Goal: Task Accomplishment & Management: Use online tool/utility

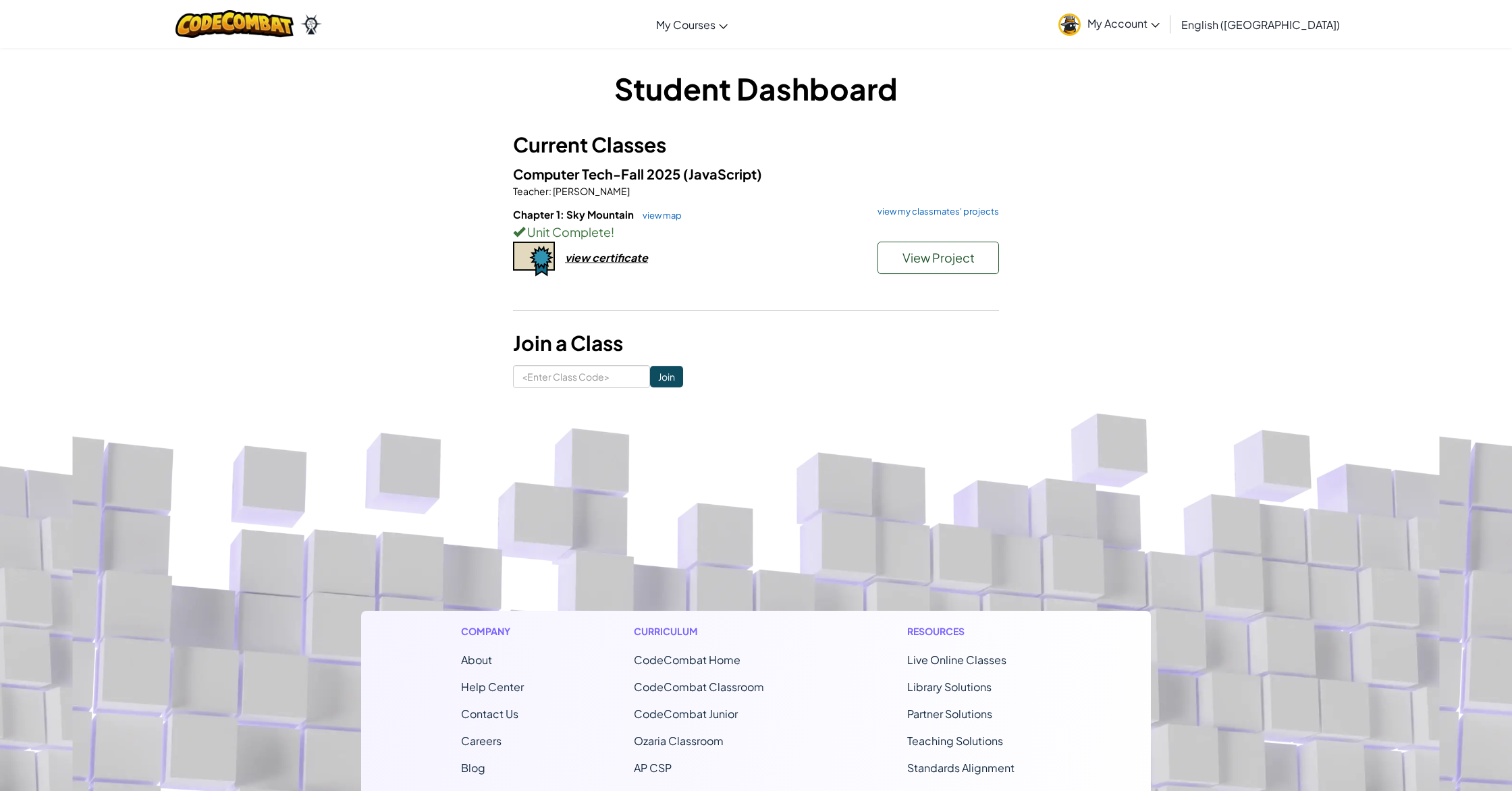
scroll to position [65, 0]
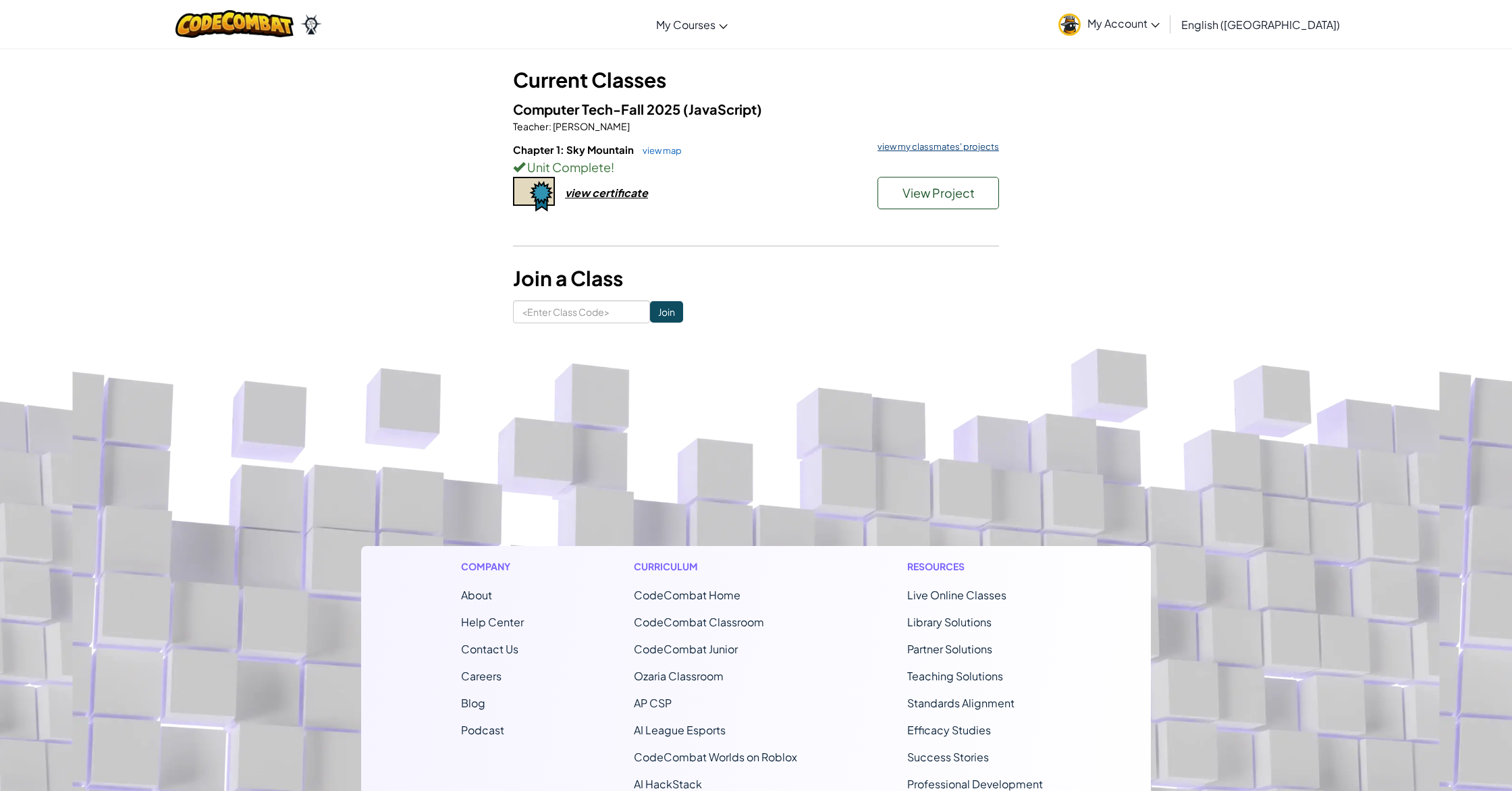
click at [924, 143] on link "view my classmates' projects" at bounding box center [935, 147] width 128 height 9
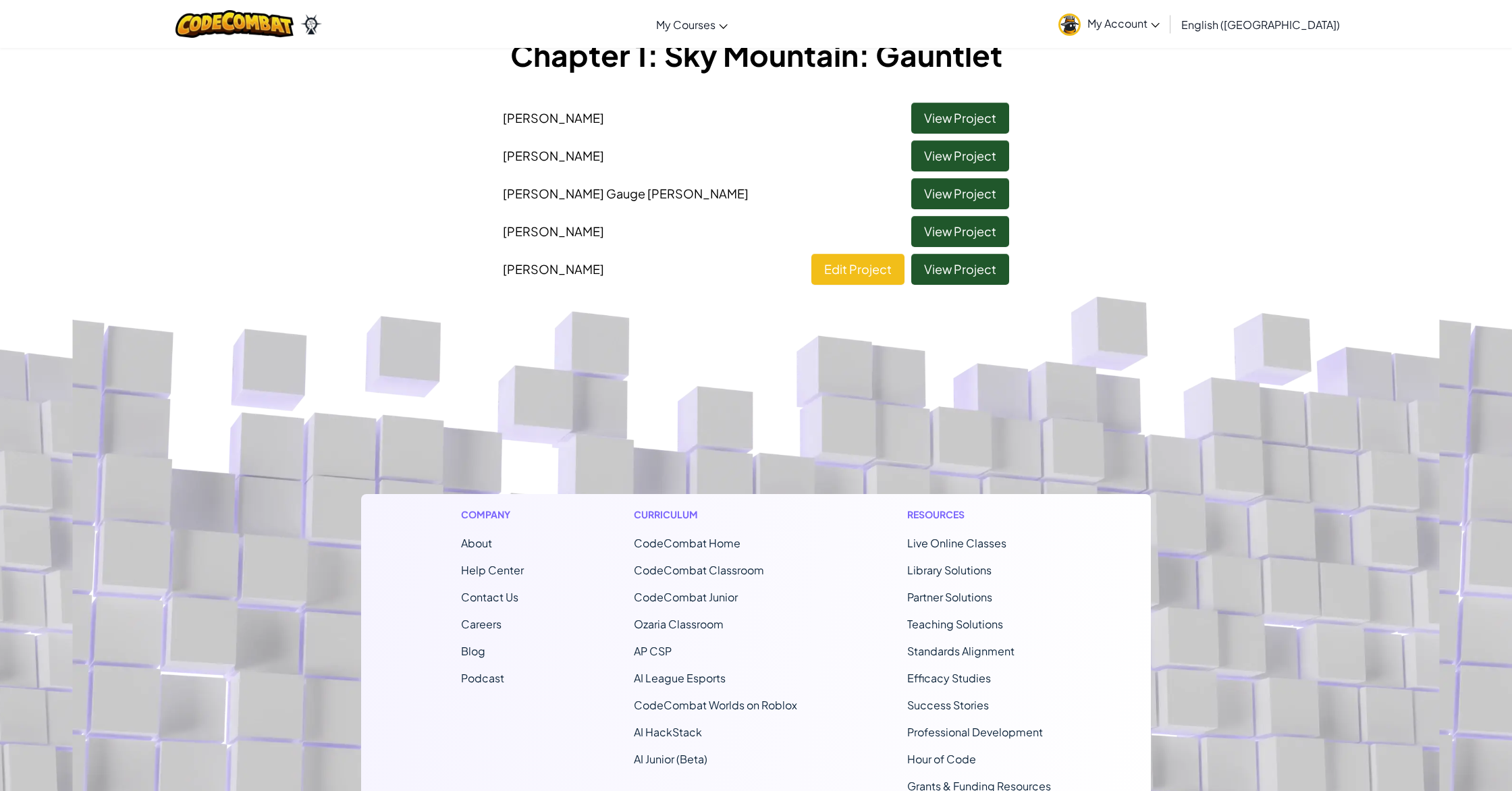
scroll to position [100, 0]
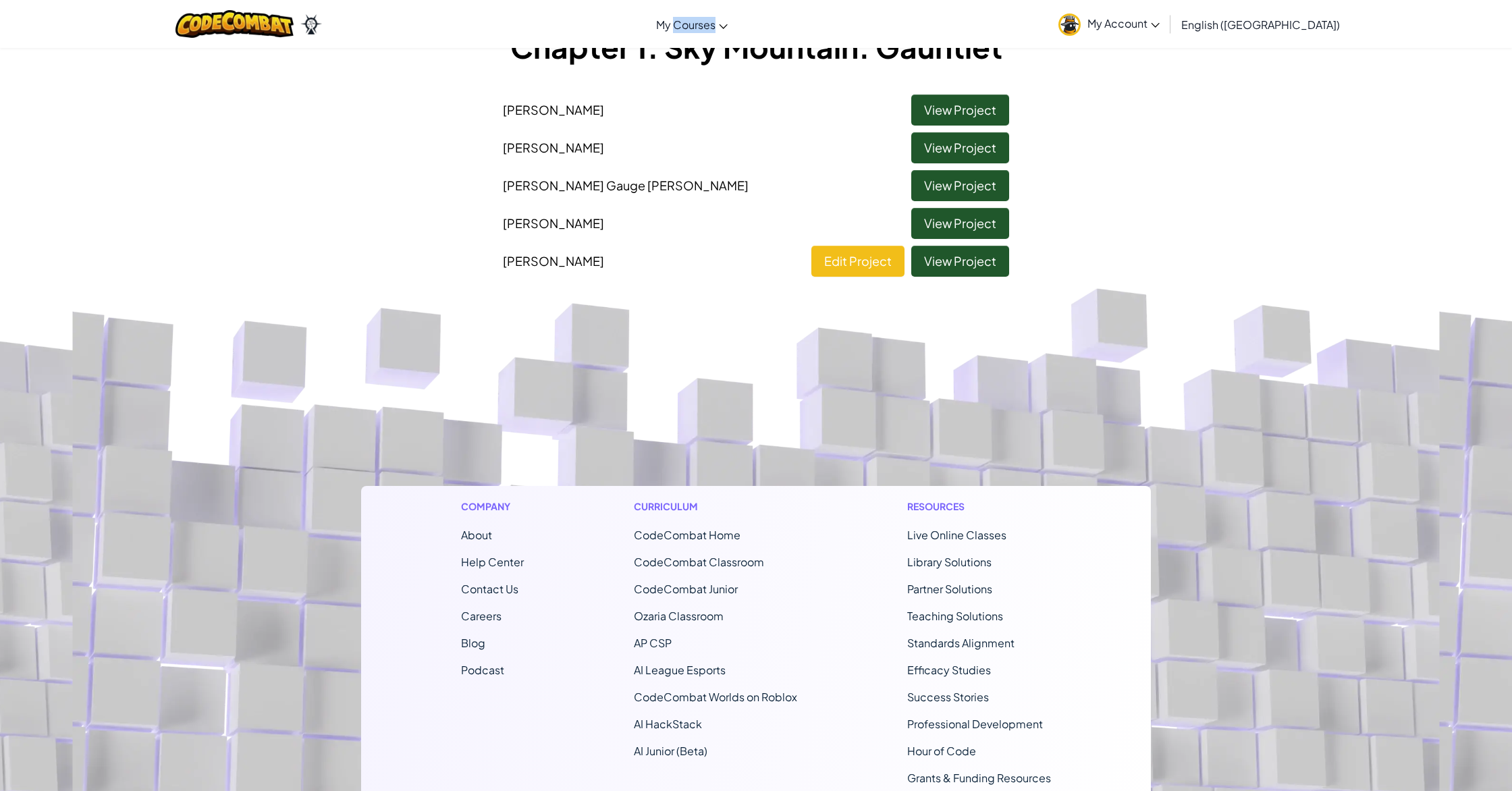
click at [984, 43] on div "Toggle navigation My Courses Ozaria Classroom CodeCombat Classroom AI League Es…" at bounding box center [756, 24] width 1519 height 48
click at [939, 37] on div "Toggle navigation My Courses Ozaria Classroom CodeCombat Classroom AI League Es…" at bounding box center [756, 24] width 1519 height 48
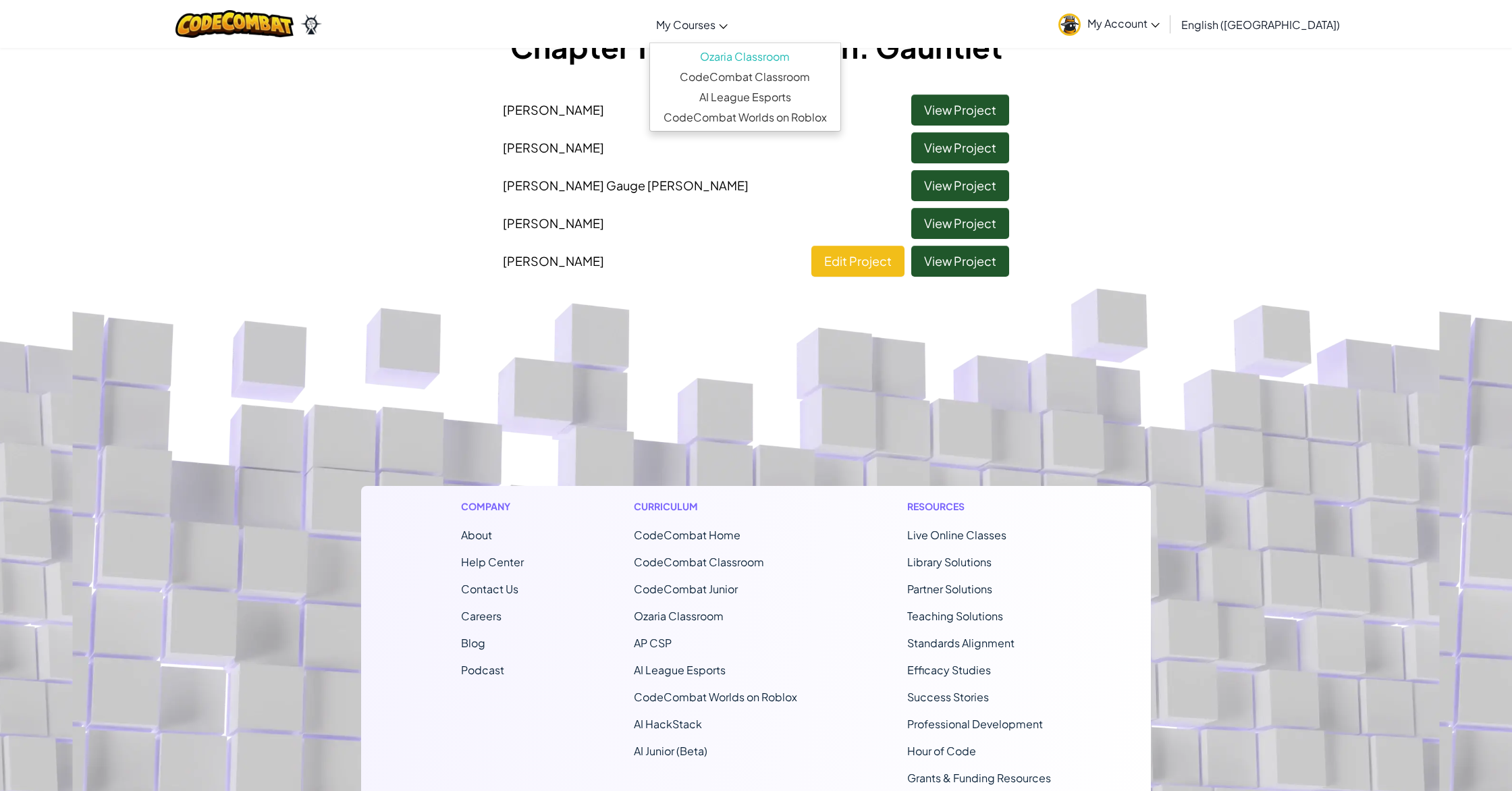
click at [715, 26] on span "My Courses" at bounding box center [686, 25] width 60 height 14
click at [786, 76] on link "CodeCombat Classroom" at bounding box center [744, 77] width 190 height 20
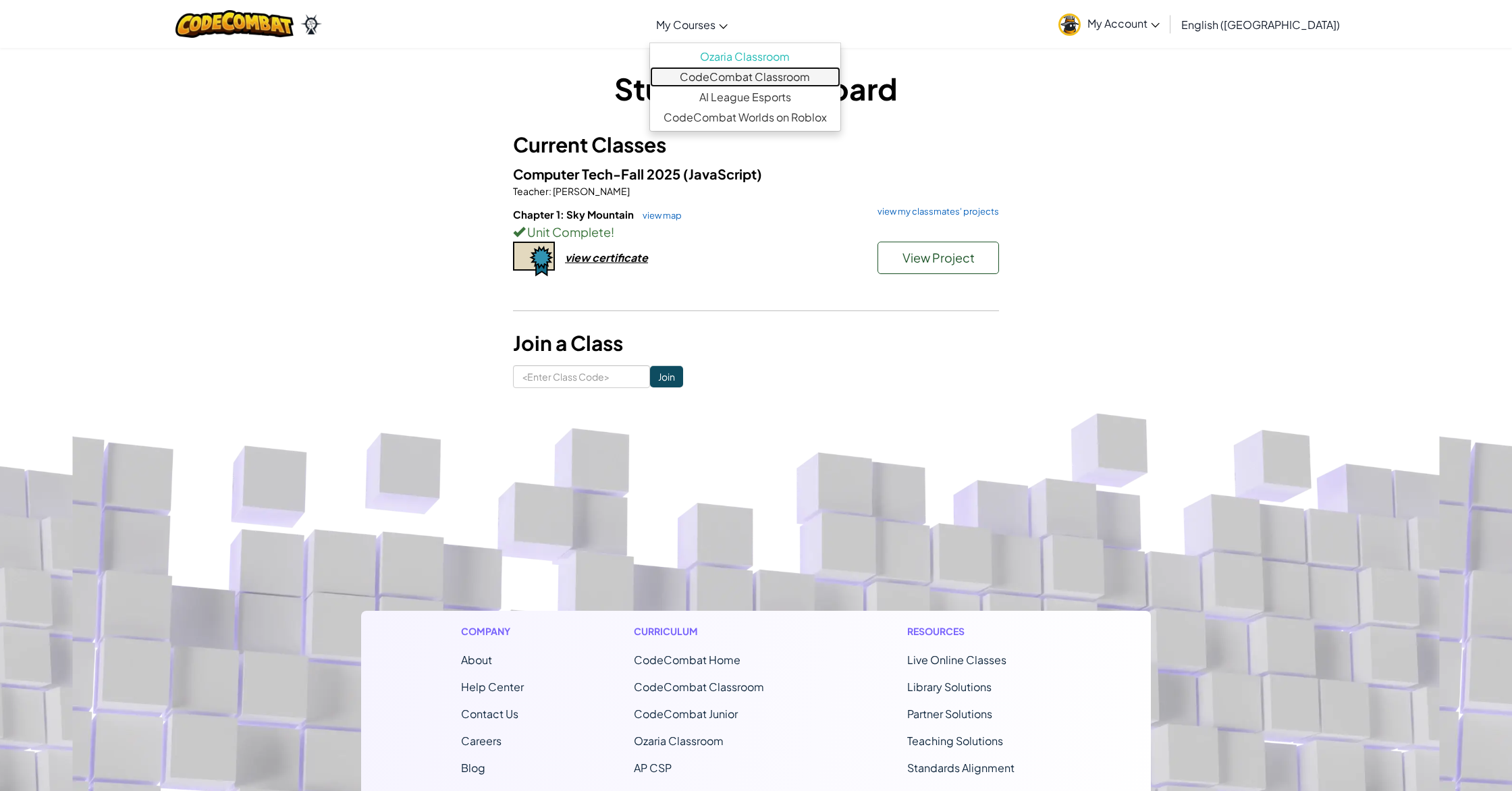
click at [775, 73] on link "CodeCombat Classroom" at bounding box center [744, 77] width 190 height 20
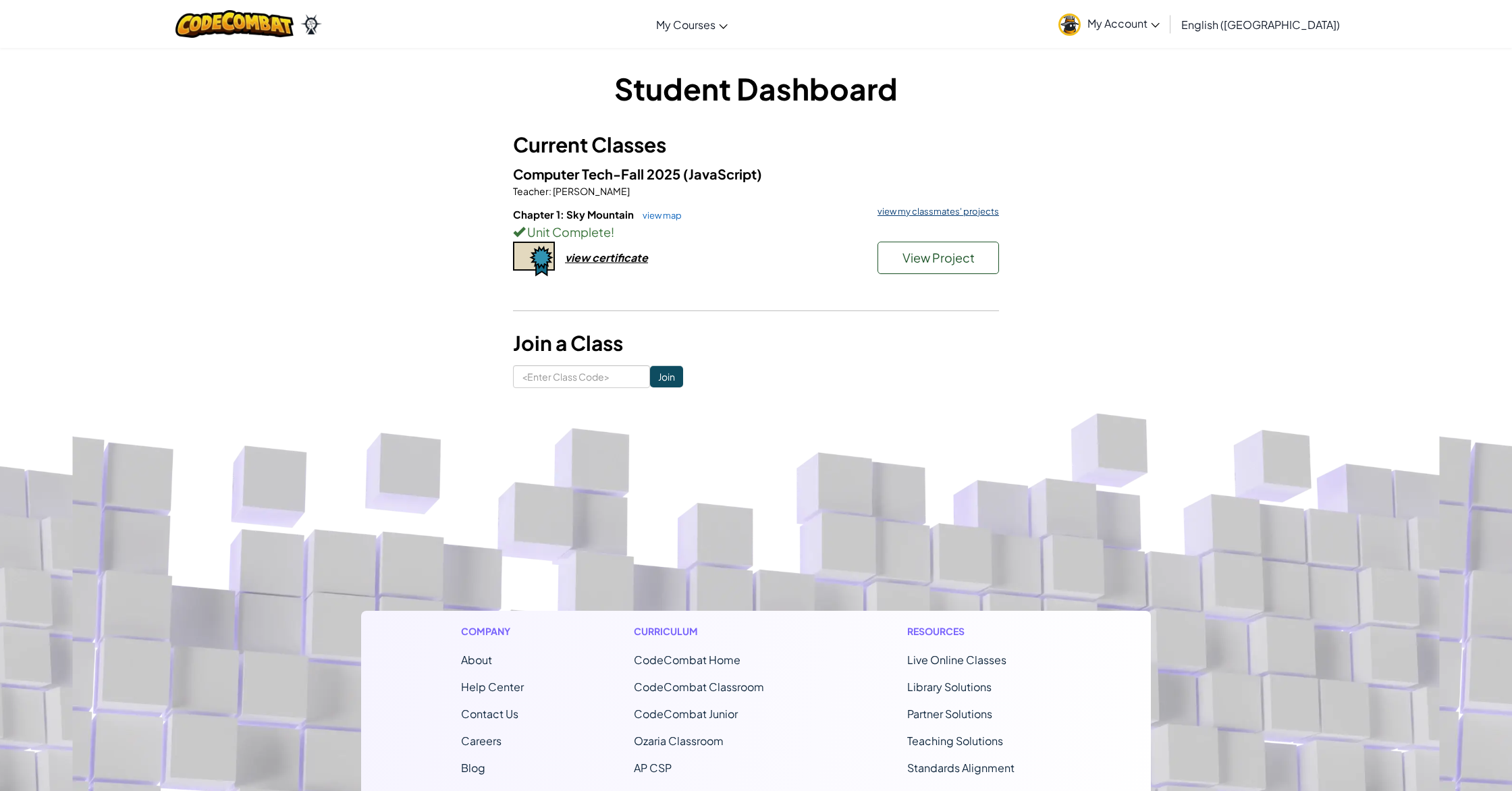
click at [914, 212] on link "view my classmates' projects" at bounding box center [935, 211] width 128 height 9
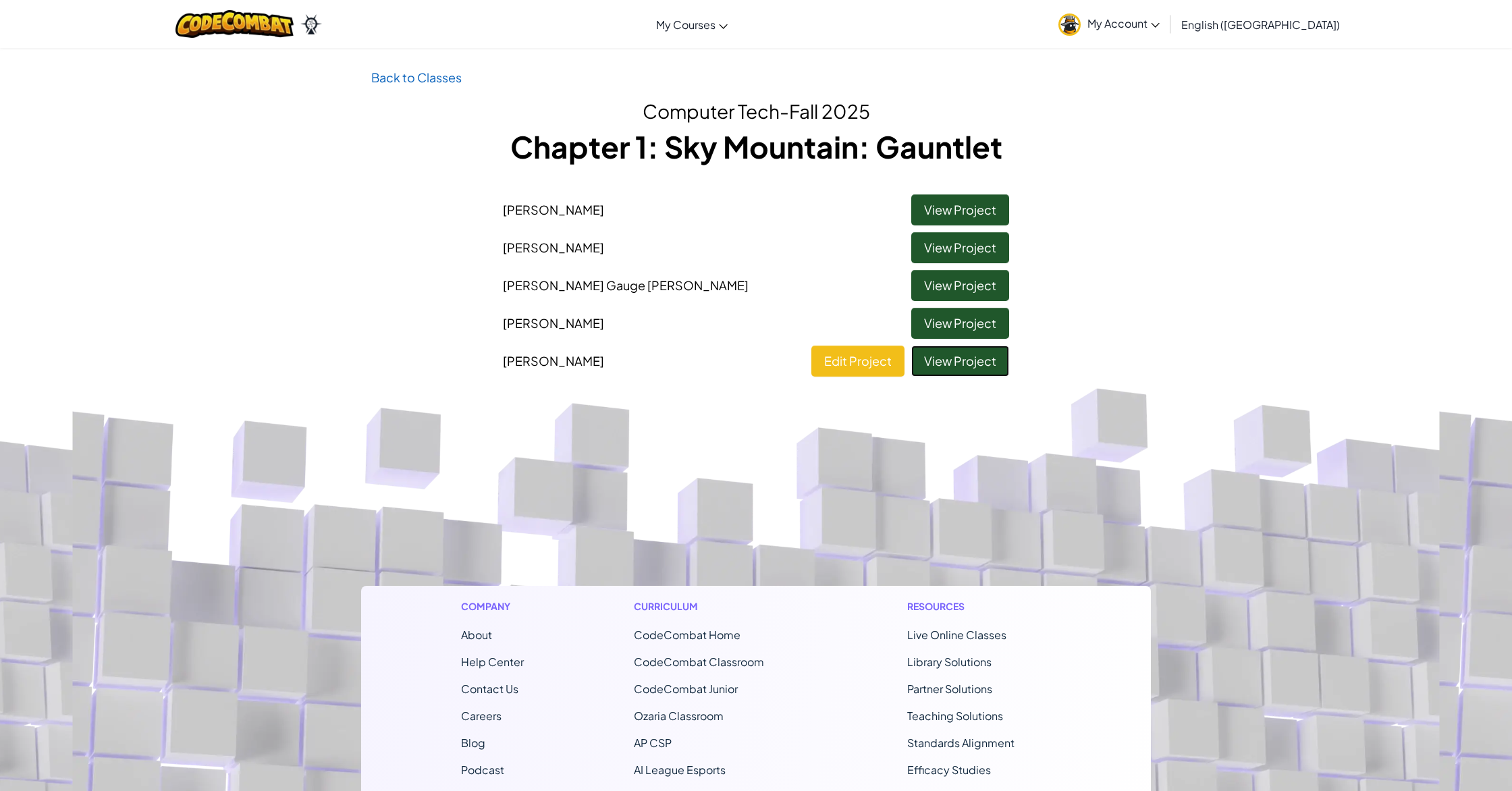
click at [1001, 357] on link "View Project" at bounding box center [959, 361] width 98 height 31
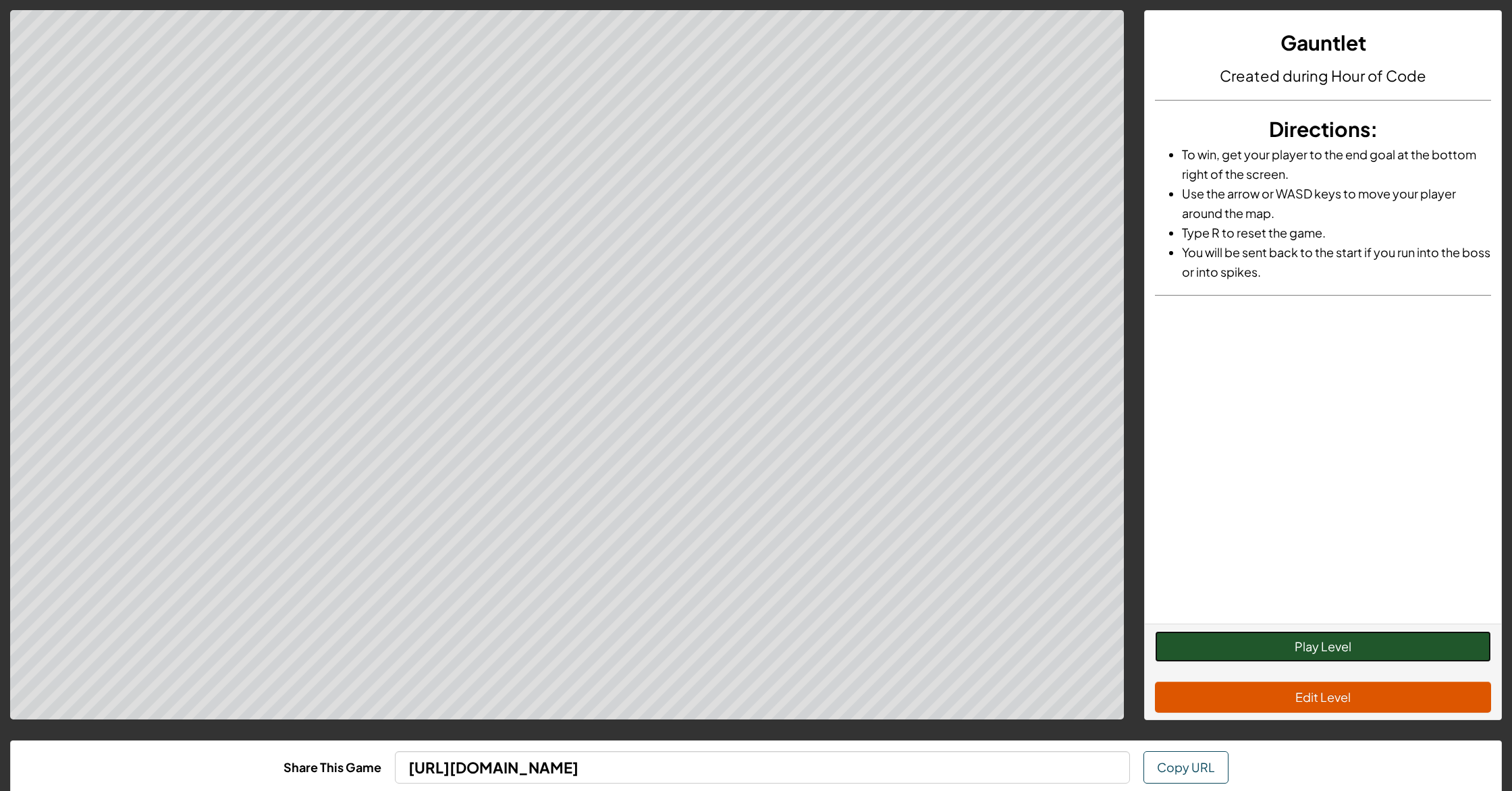
click at [1241, 632] on button "Play Level" at bounding box center [1323, 646] width 336 height 31
click at [1264, 654] on button "Restart Level" at bounding box center [1323, 646] width 336 height 31
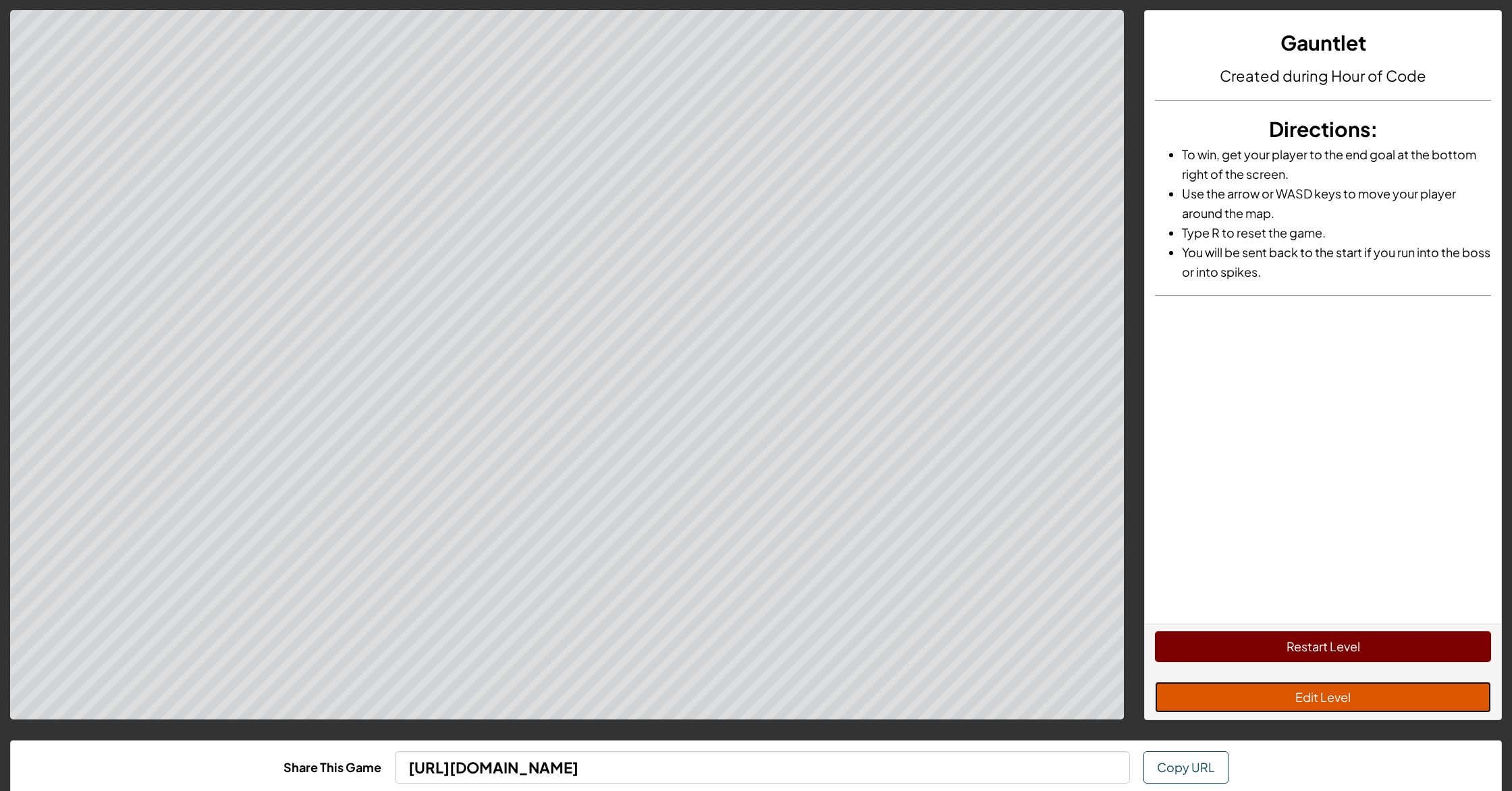
click at [1277, 686] on button "Edit Level" at bounding box center [1323, 696] width 336 height 31
